Goal: Communication & Community: Ask a question

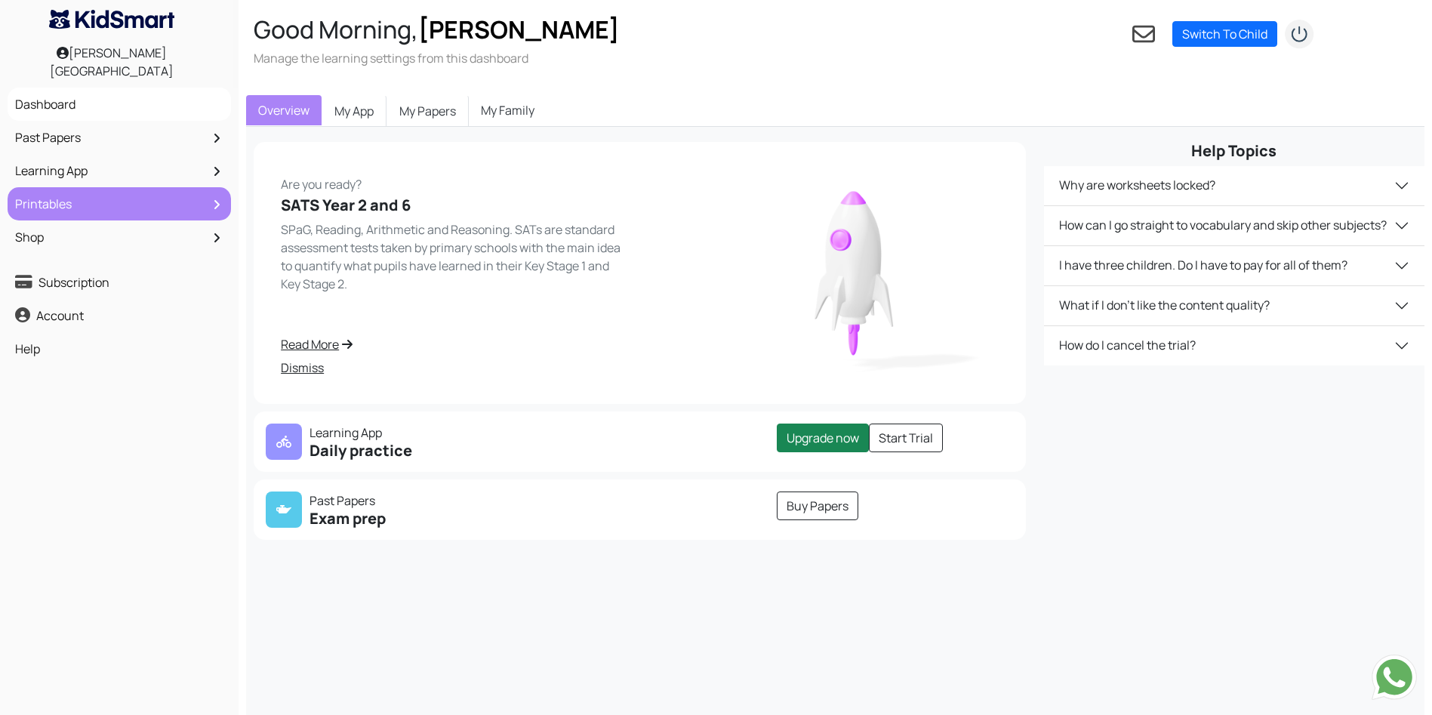
click at [100, 201] on link "Printables" at bounding box center [119, 204] width 216 height 26
click at [217, 199] on icon at bounding box center [217, 205] width 6 height 12
click at [214, 198] on li "Printables My Printables All Printables" at bounding box center [119, 203] width 223 height 33
click at [210, 199] on link "Printables" at bounding box center [119, 204] width 216 height 26
click at [54, 192] on link "Printables" at bounding box center [119, 204] width 216 height 26
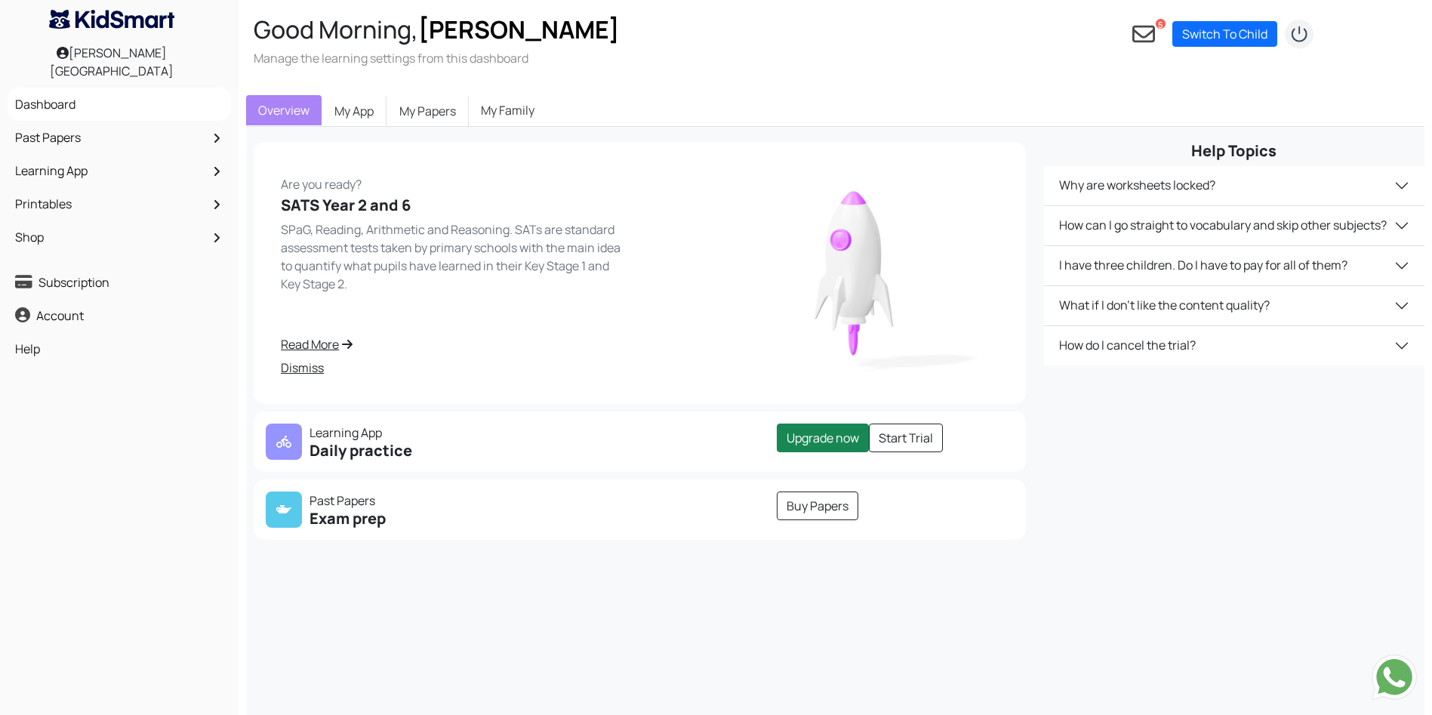
click at [1141, 35] on icon at bounding box center [1143, 34] width 23 height 23
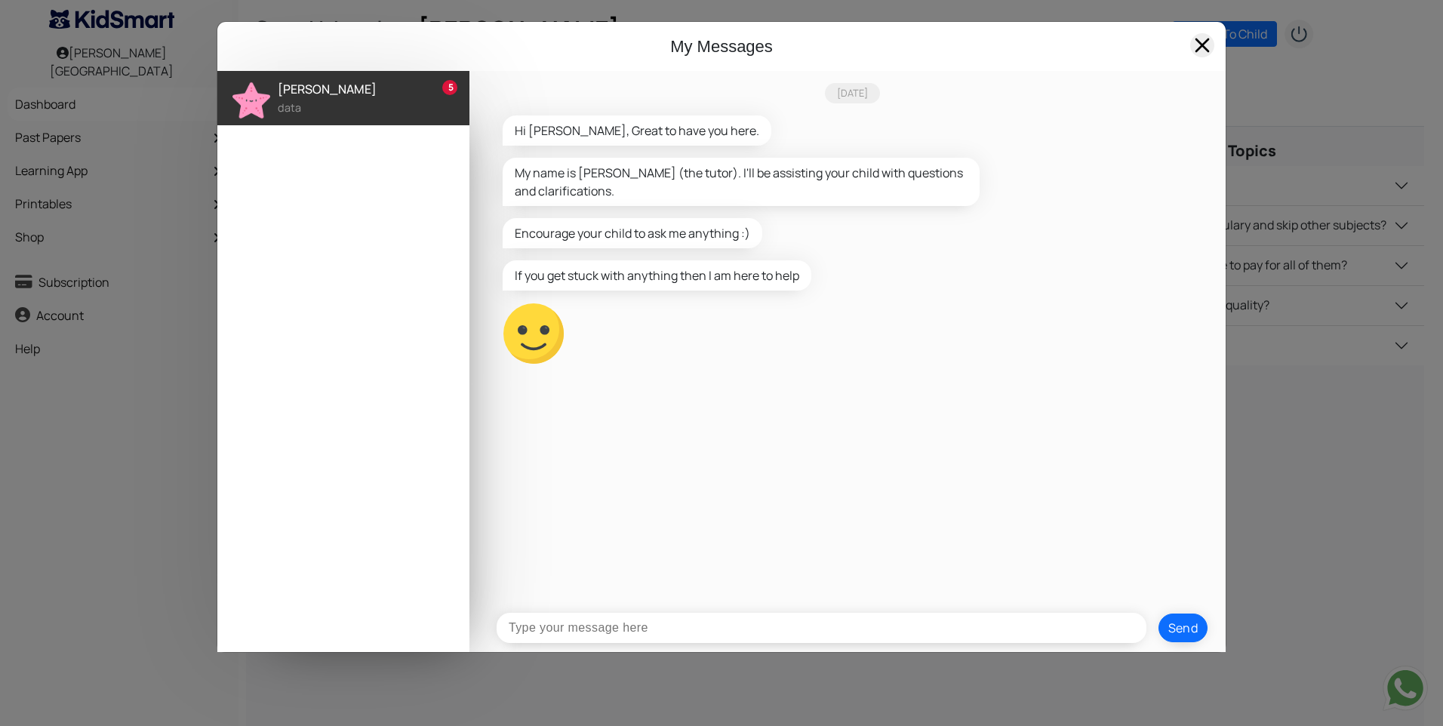
click at [1196, 48] on span at bounding box center [1202, 45] width 24 height 24
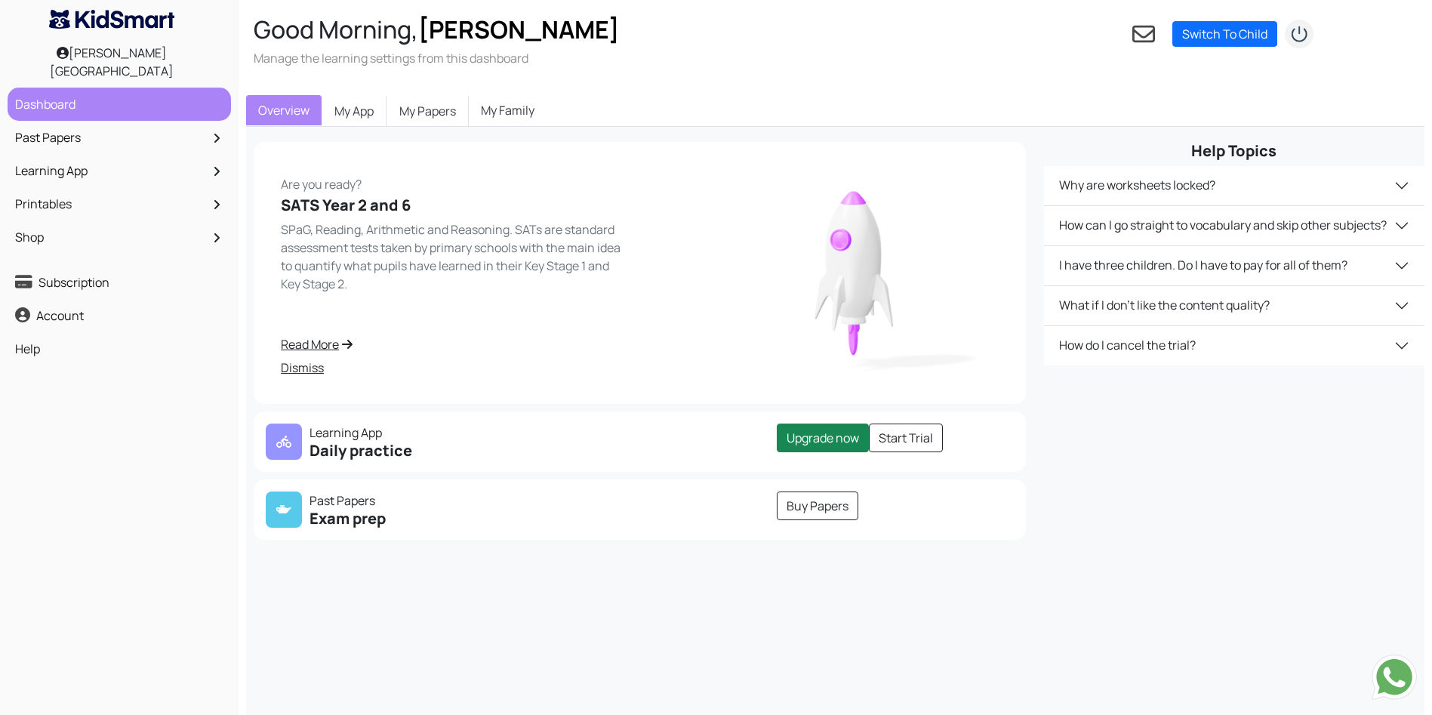
click at [72, 92] on link "Dashboard" at bounding box center [119, 104] width 216 height 26
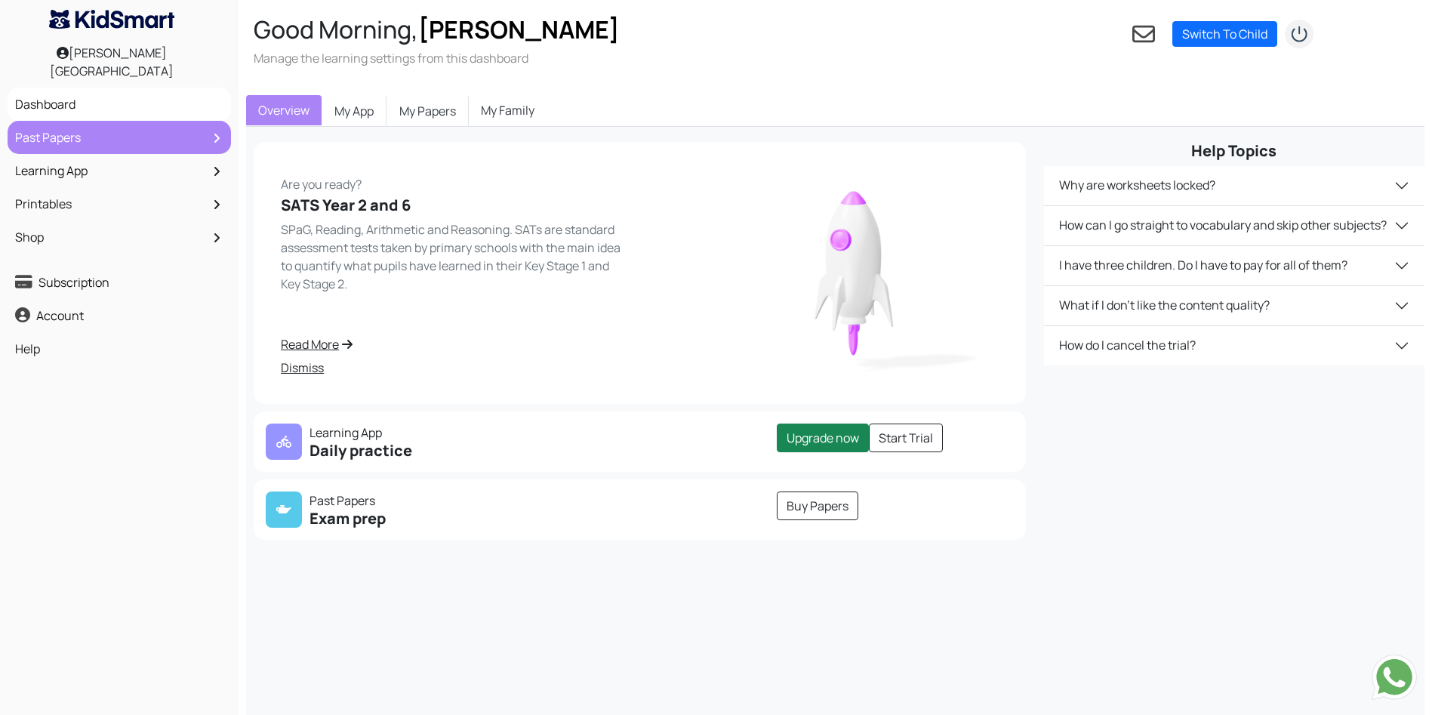
click at [129, 142] on link "Past Papers" at bounding box center [119, 138] width 216 height 26
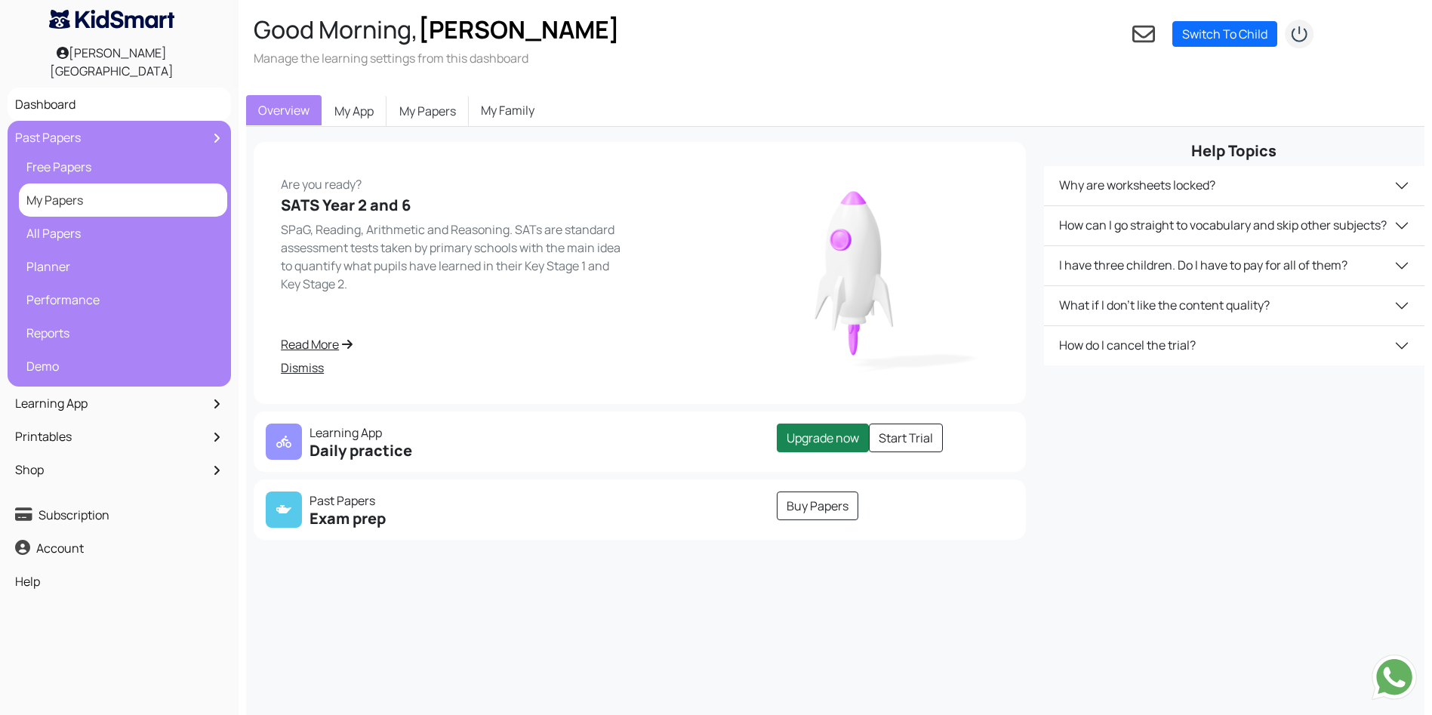
click at [81, 193] on link "My Papers" at bounding box center [123, 200] width 201 height 26
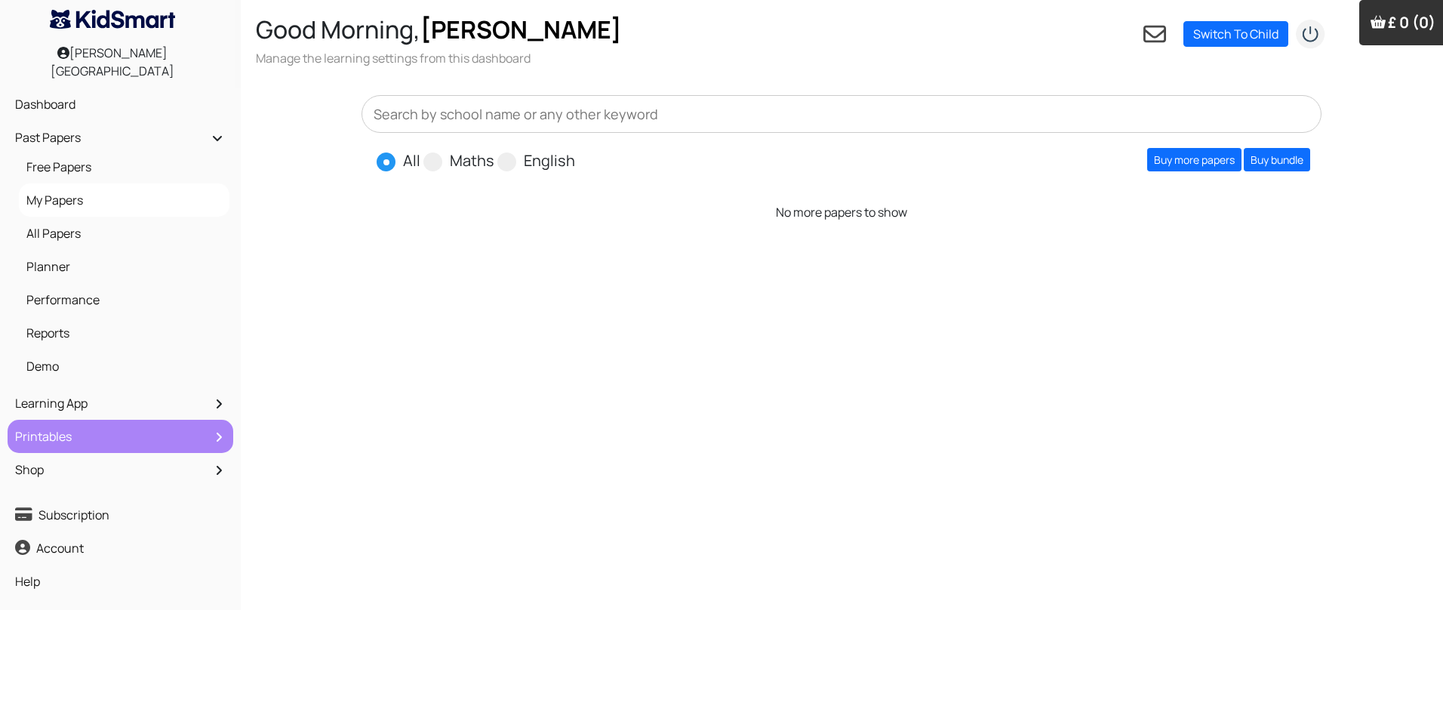
click at [159, 423] on link "Printables" at bounding box center [120, 436] width 218 height 26
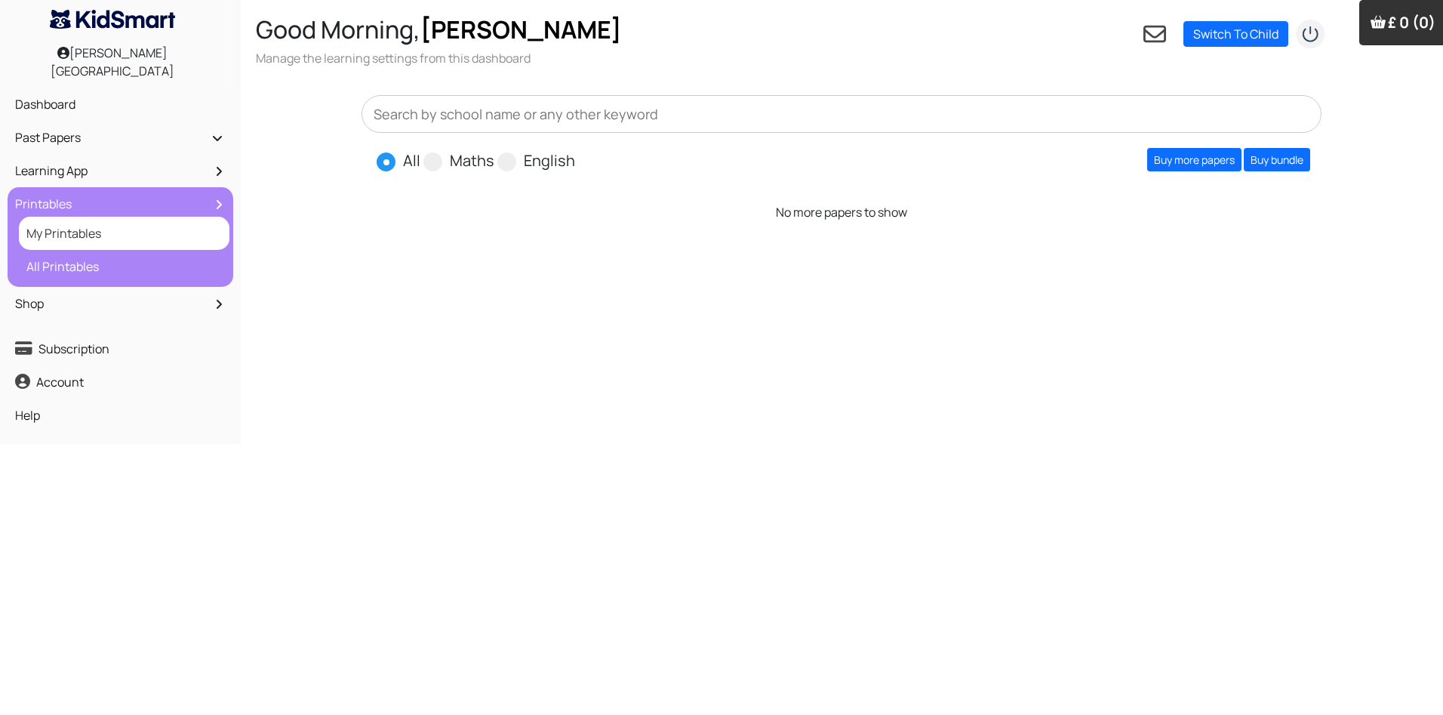
click at [62, 221] on link "My Printables" at bounding box center [124, 233] width 203 height 26
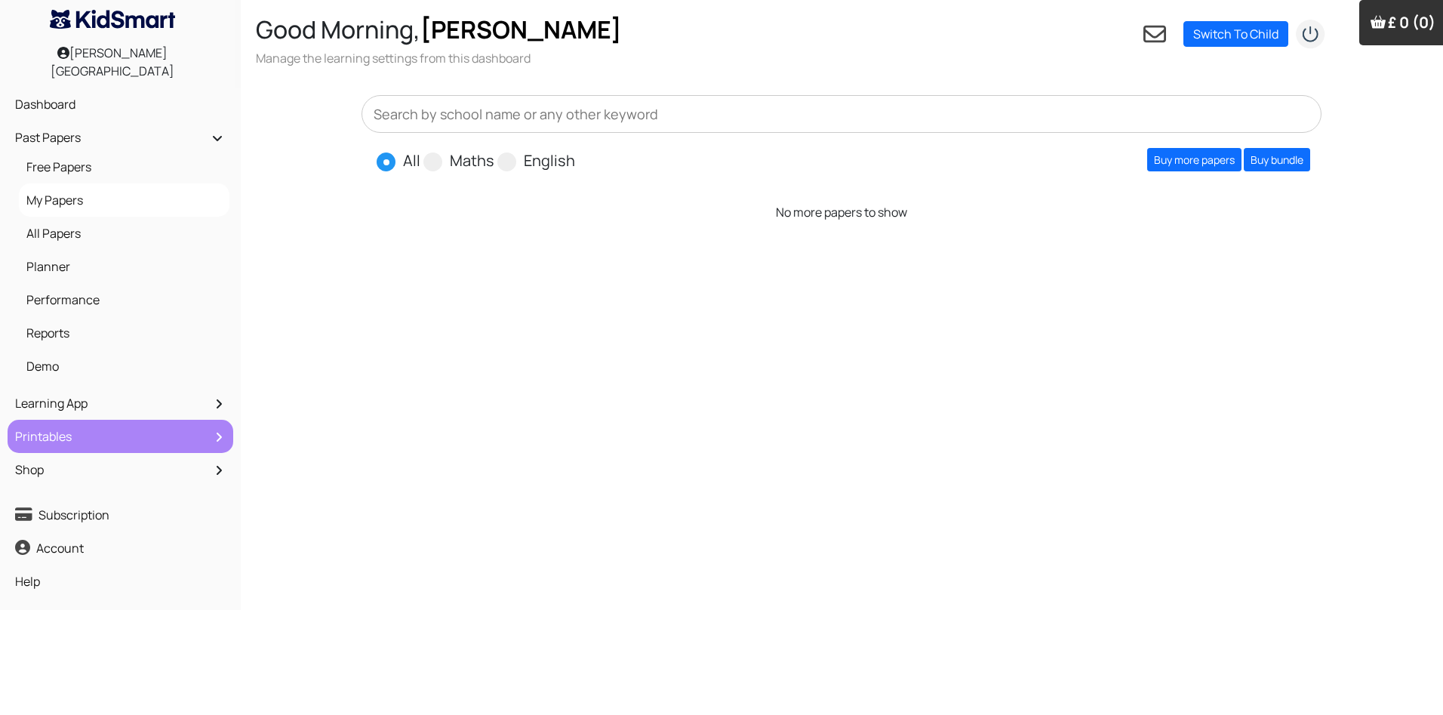
click at [189, 423] on link "Printables" at bounding box center [120, 436] width 218 height 26
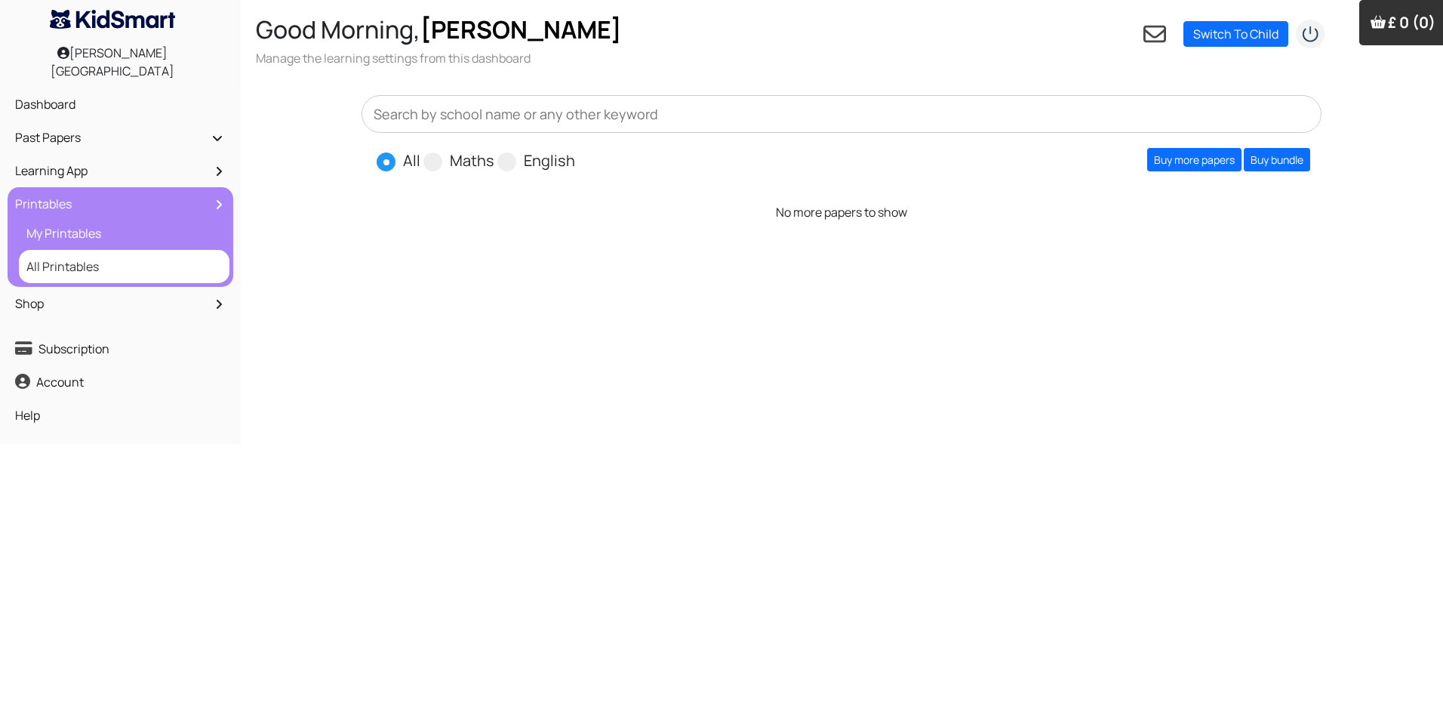
click at [78, 263] on link "All Printables" at bounding box center [124, 267] width 203 height 26
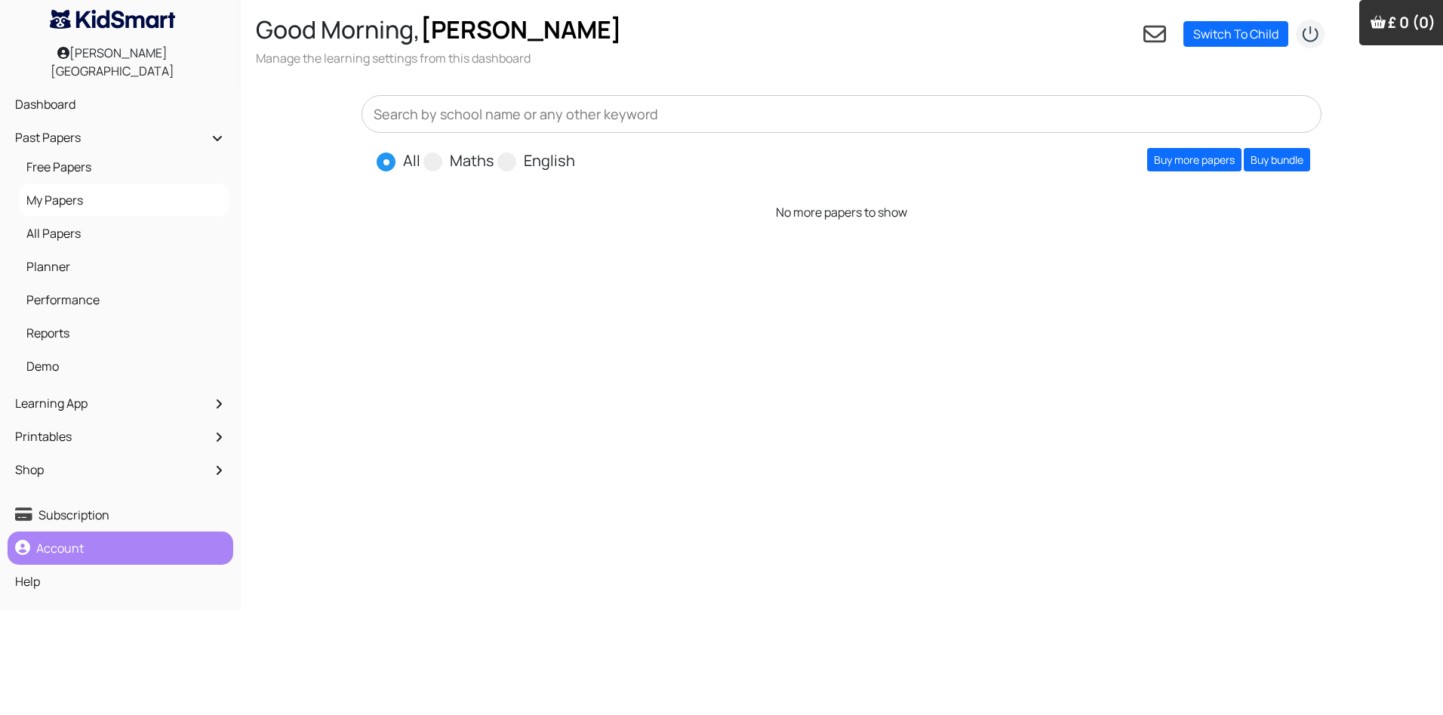
click at [98, 541] on link "Account" at bounding box center [120, 548] width 218 height 26
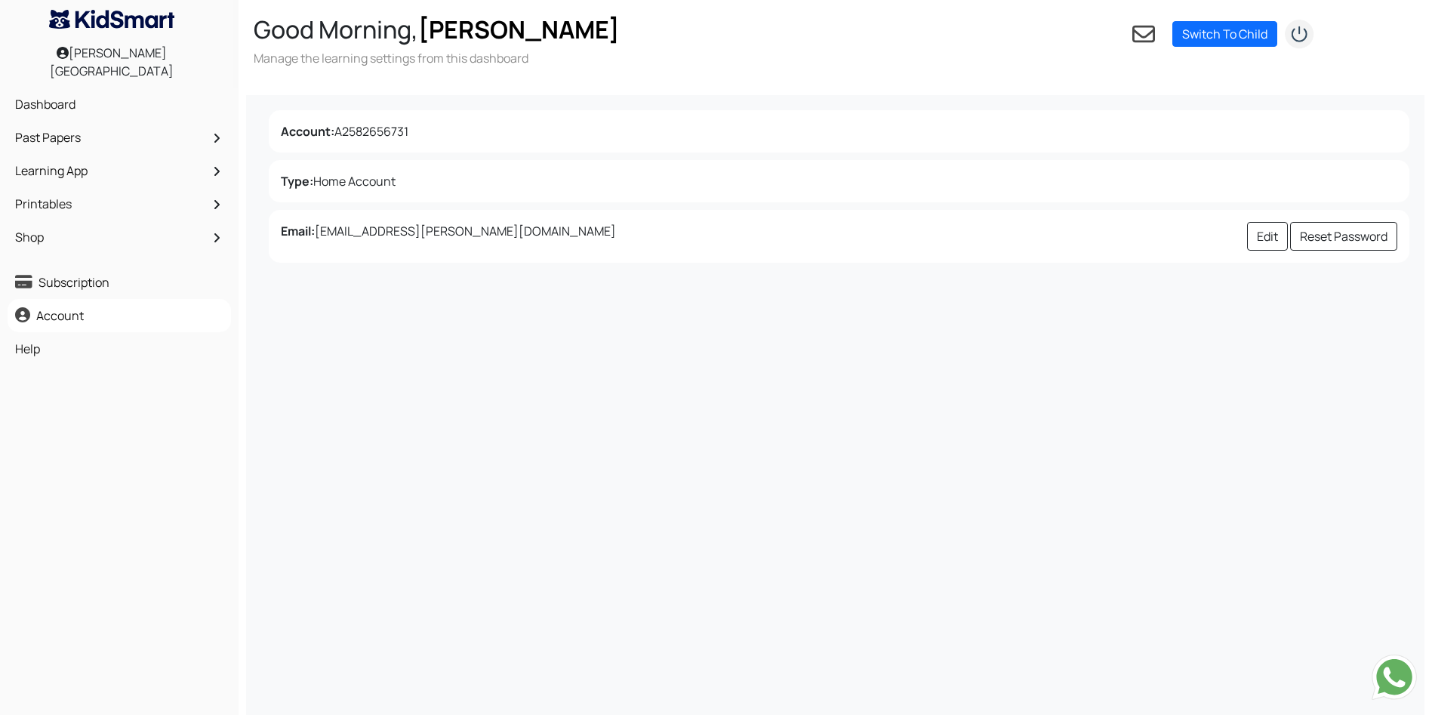
click at [1390, 683] on img at bounding box center [1394, 676] width 45 height 45
click at [1149, 33] on icon at bounding box center [1143, 34] width 23 height 17
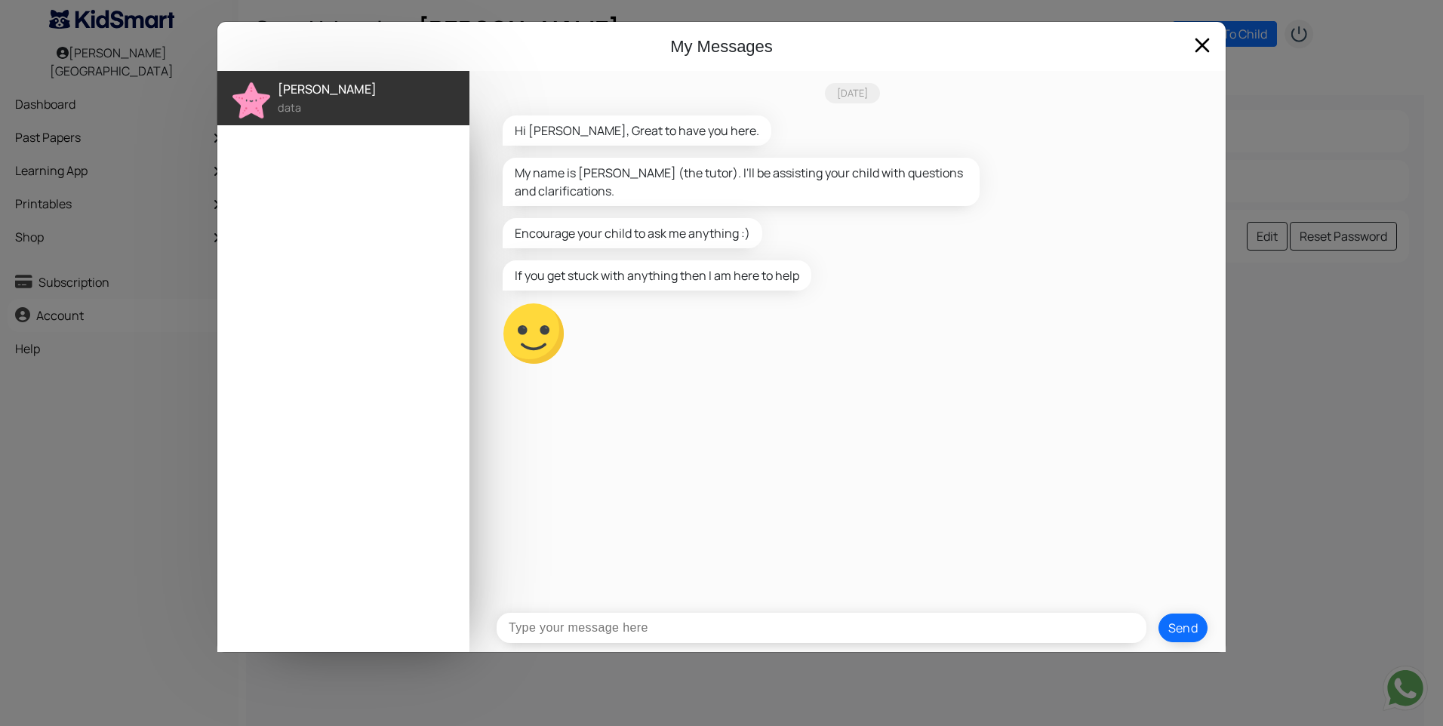
click at [603, 627] on input "text" at bounding box center [822, 628] width 650 height 30
type input "I purchased Cursive writing starter pack and file is not opening."
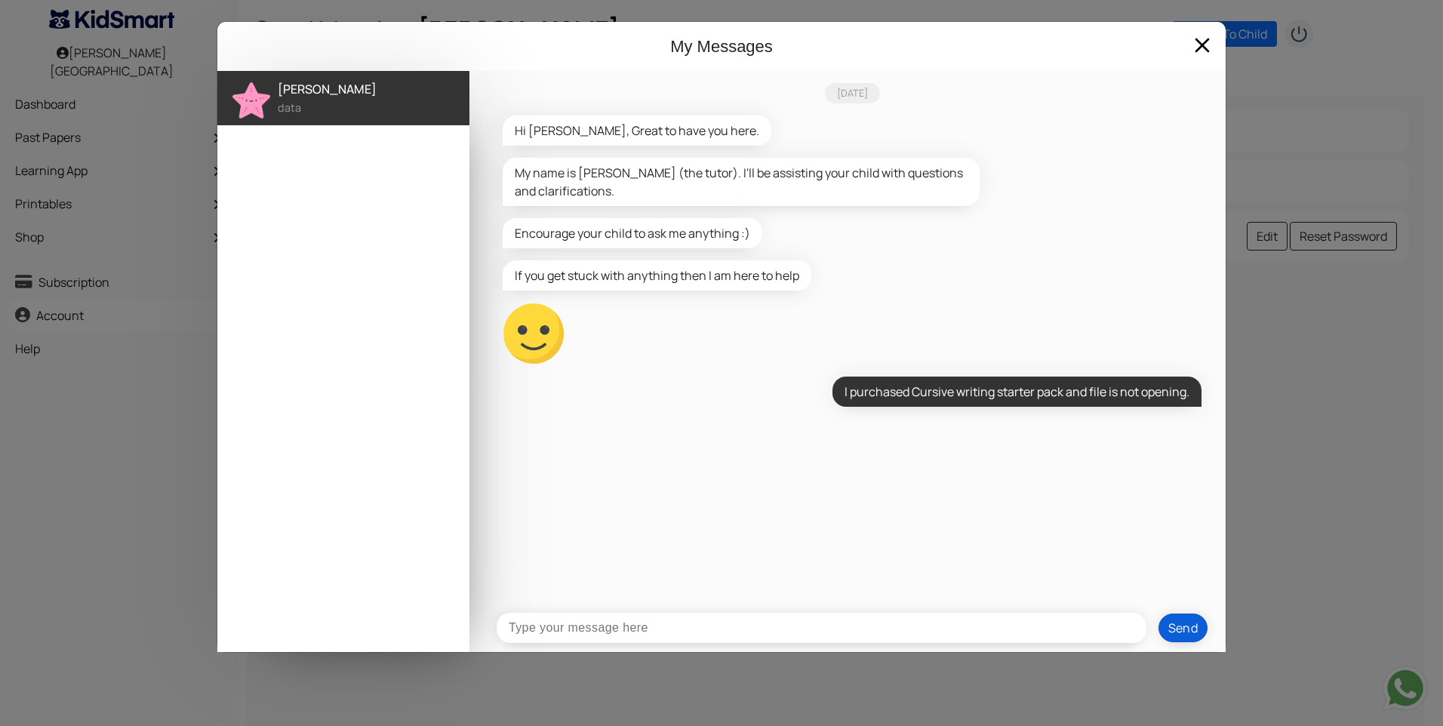
click at [1186, 625] on button "Send" at bounding box center [1184, 628] width 50 height 29
click at [612, 627] on input "text" at bounding box center [822, 628] width 650 height 30
type input "Hello?"
type input "Live Agent"
click at [1203, 41] on span at bounding box center [1202, 45] width 24 height 24
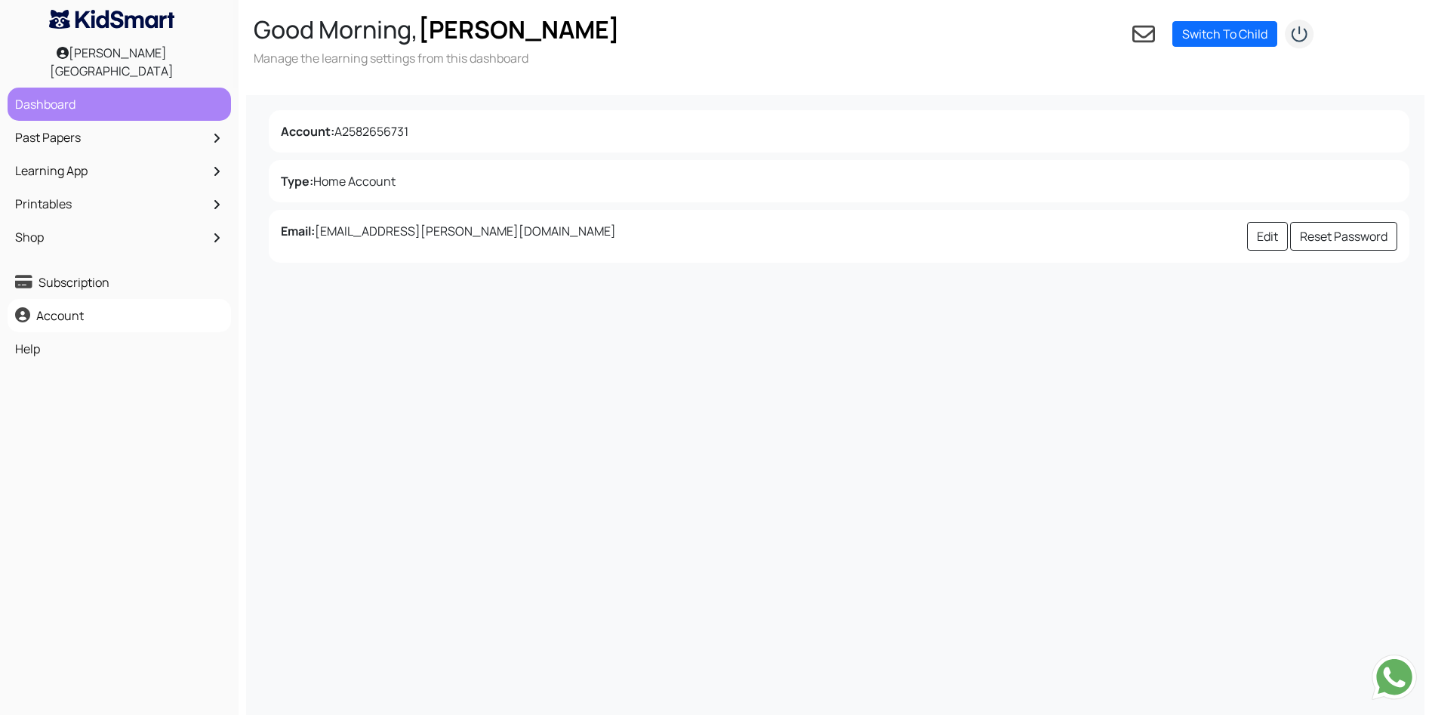
click at [94, 99] on link "Dashboard" at bounding box center [119, 104] width 216 height 26
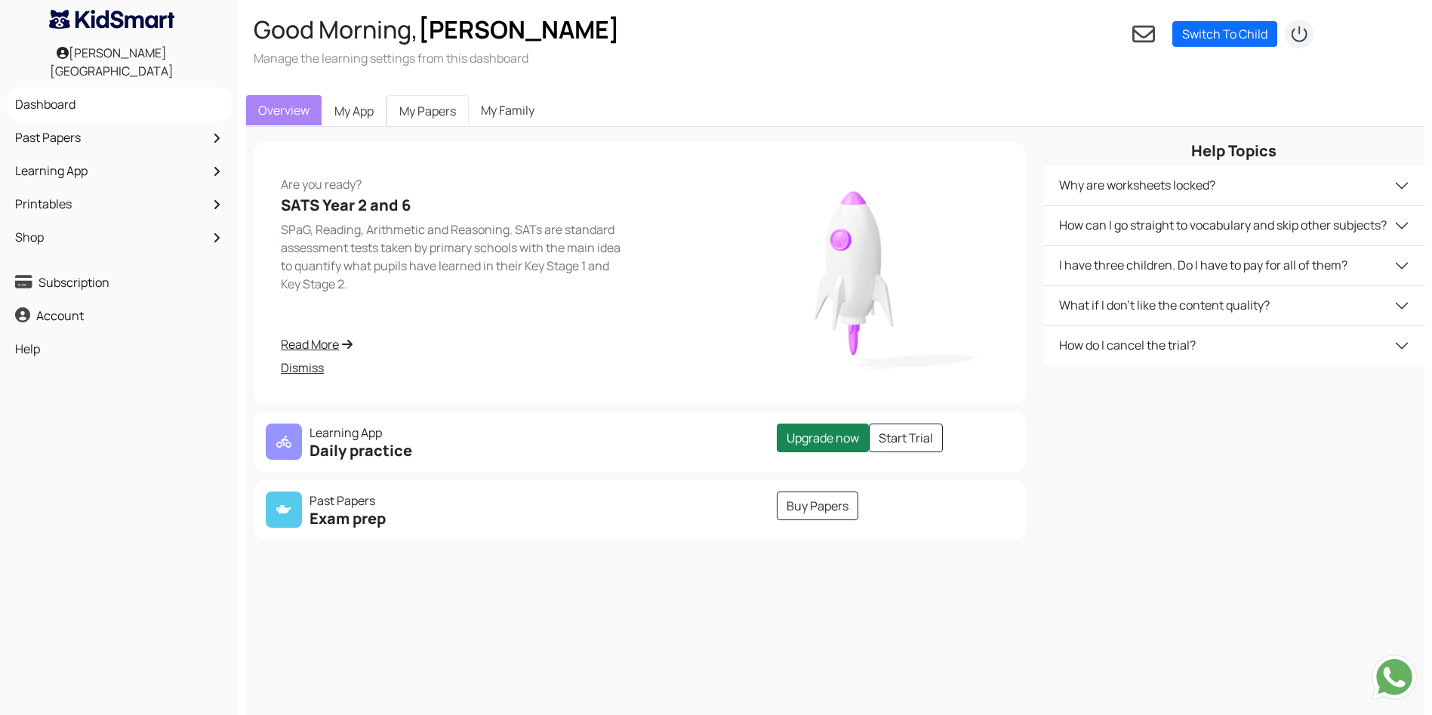
click at [454, 110] on link "My Papers" at bounding box center [427, 111] width 82 height 32
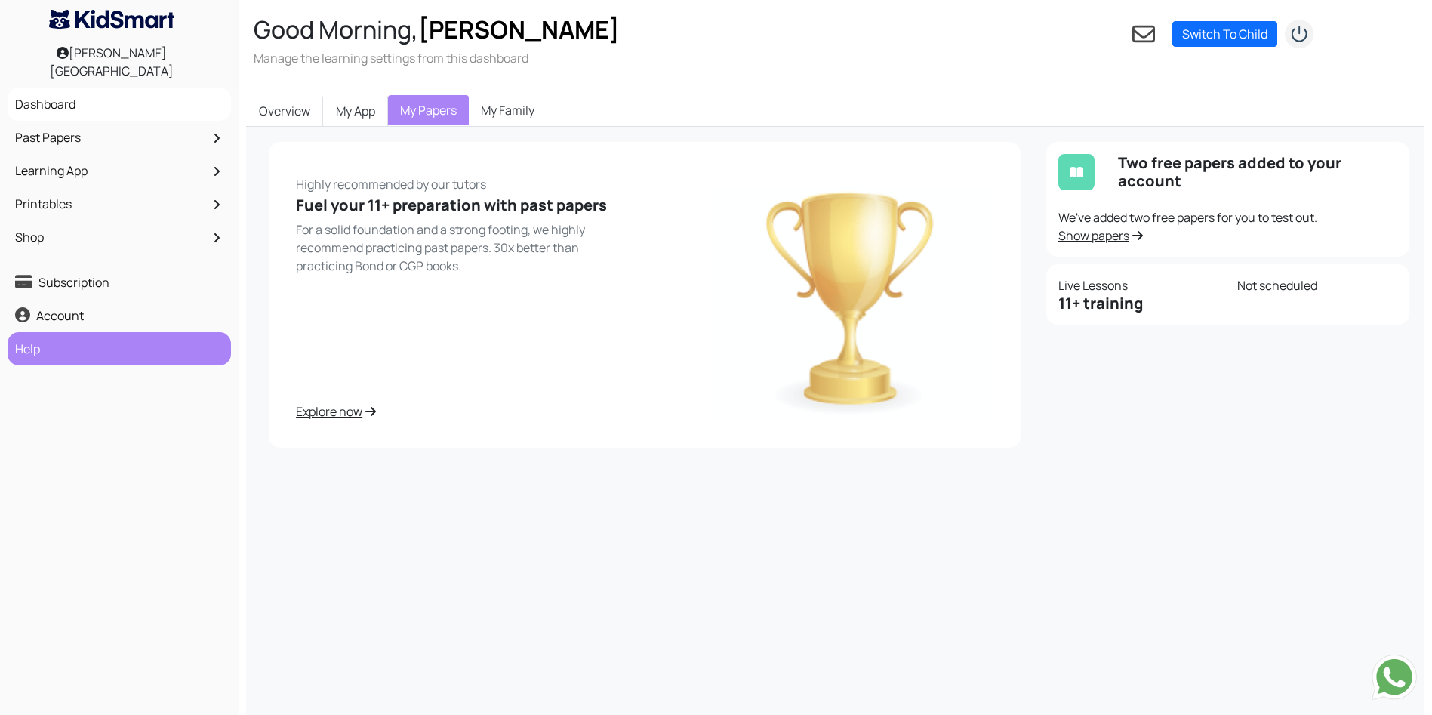
click at [74, 343] on link "Help" at bounding box center [119, 349] width 216 height 26
click at [1301, 35] on img "submit" at bounding box center [1299, 34] width 30 height 30
